Goal: Information Seeking & Learning: Understand process/instructions

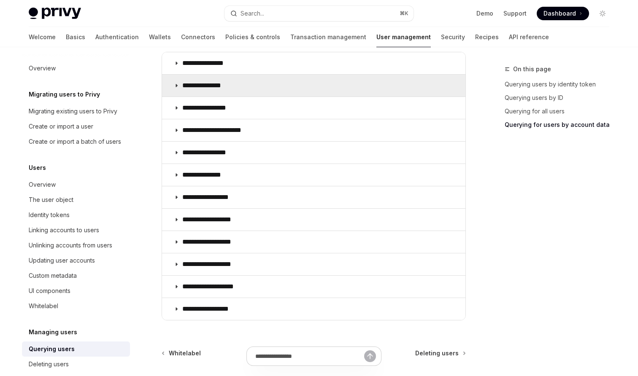
scroll to position [605, 0]
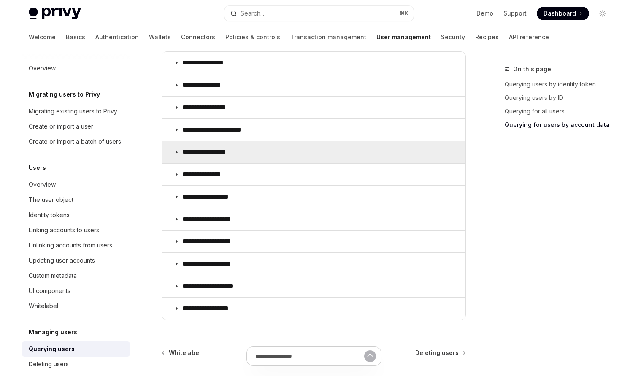
click at [177, 154] on icon at bounding box center [176, 152] width 5 height 5
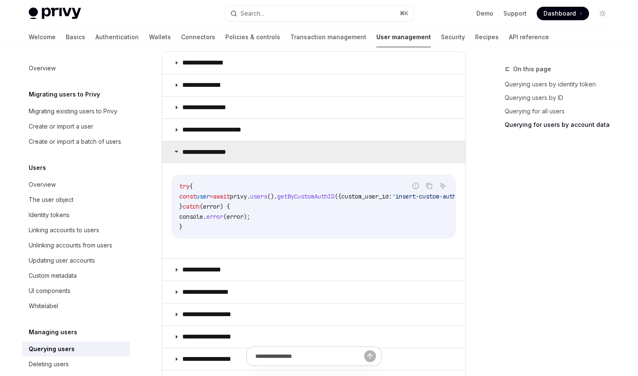
click at [176, 153] on icon at bounding box center [176, 151] width 5 height 5
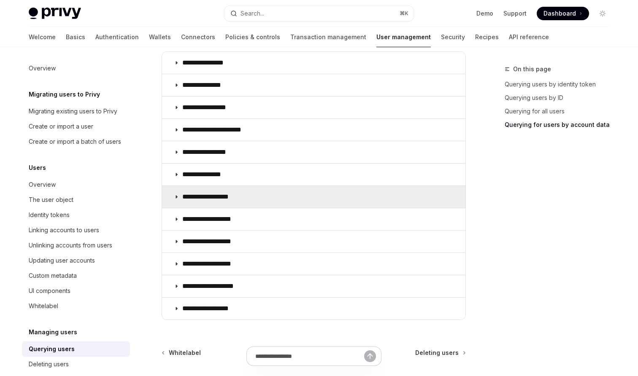
click at [175, 195] on icon at bounding box center [176, 197] width 5 height 5
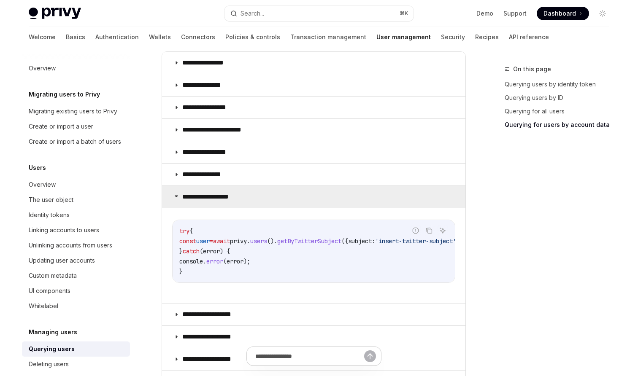
click at [175, 194] on icon at bounding box center [176, 196] width 5 height 5
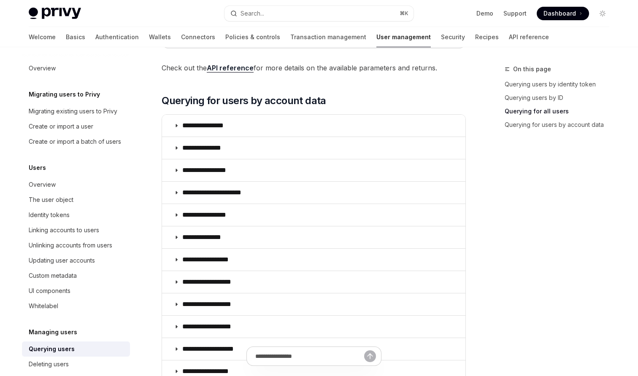
scroll to position [542, 0]
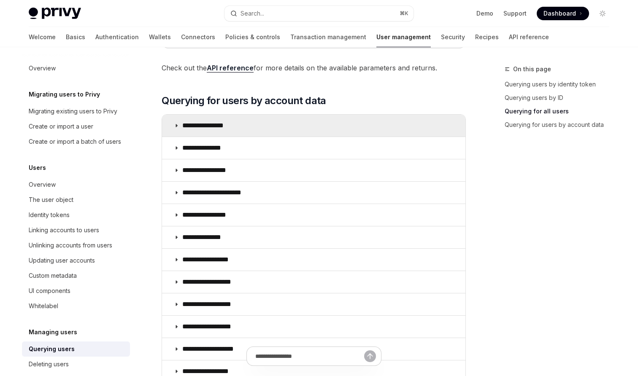
click at [175, 125] on icon at bounding box center [176, 125] width 5 height 5
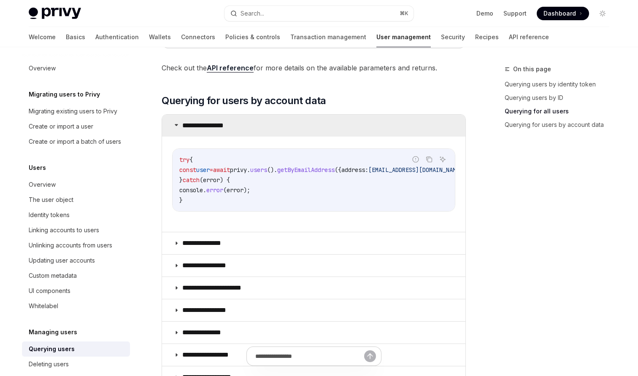
click at [175, 125] on icon at bounding box center [176, 124] width 5 height 5
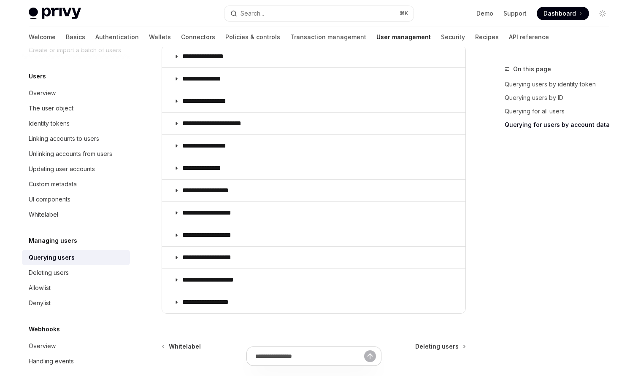
scroll to position [93, 0]
